Goal: Transaction & Acquisition: Purchase product/service

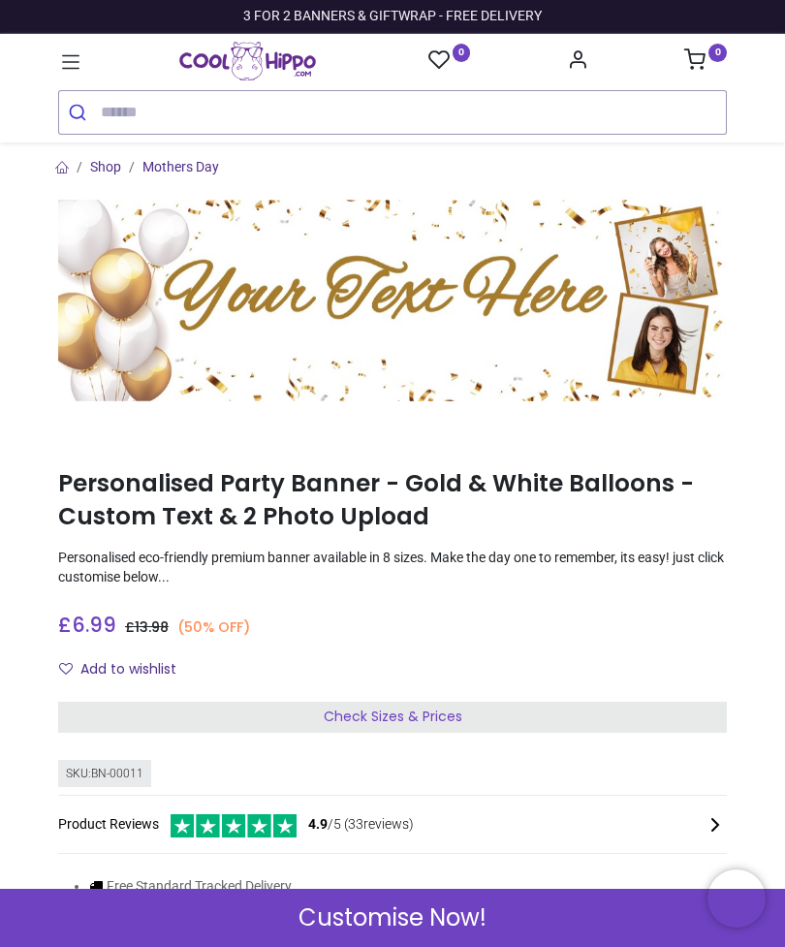
click at [412, 707] on span "Check Sizes & Prices" at bounding box center [393, 716] width 139 height 19
